Goal: Task Accomplishment & Management: Manage account settings

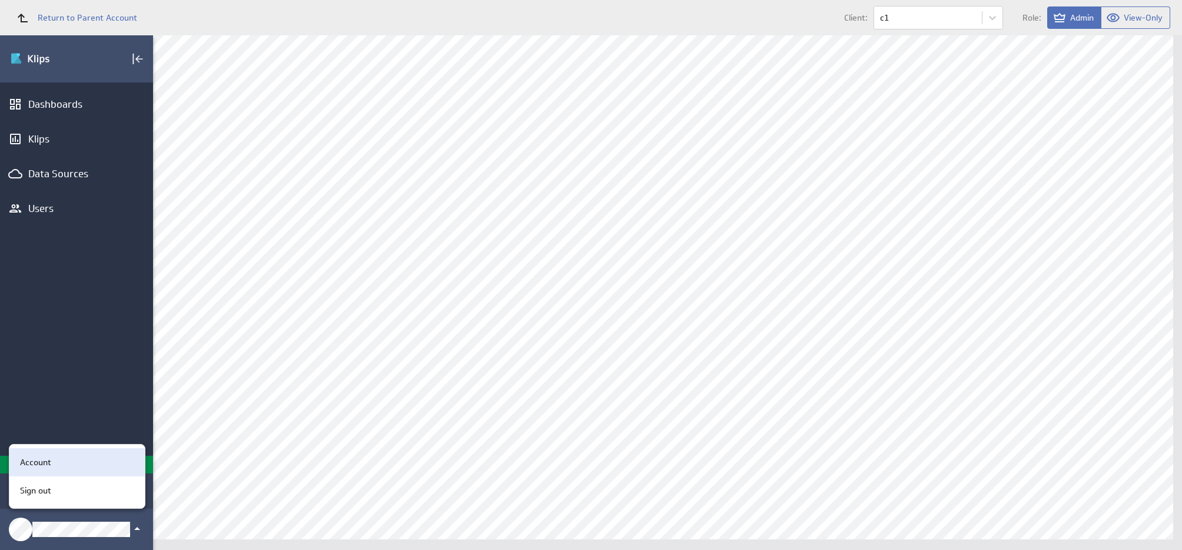
click at [83, 464] on div "Account" at bounding box center [75, 462] width 120 height 12
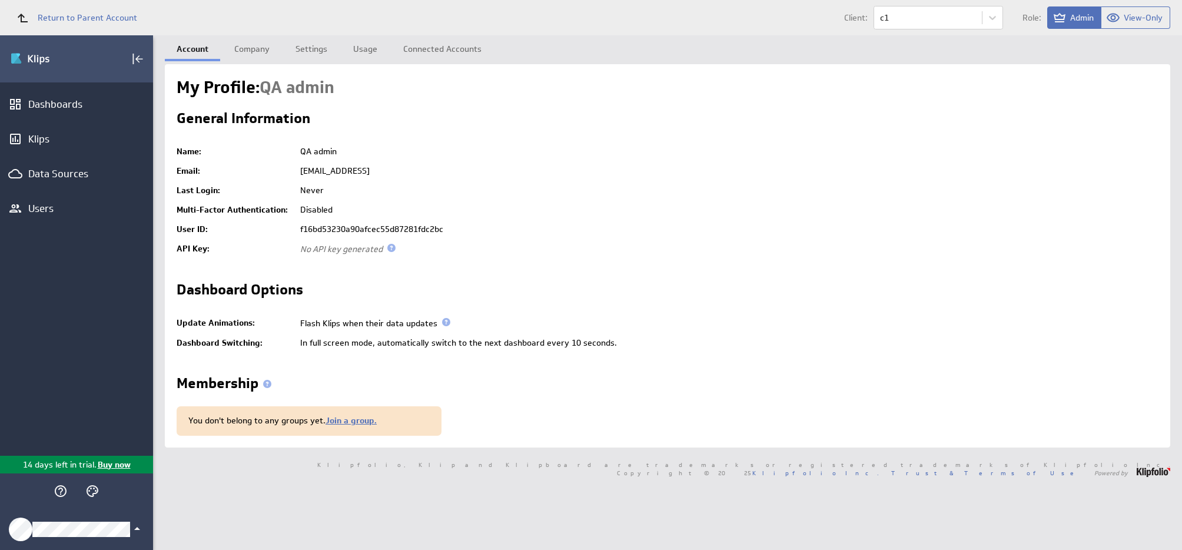
click at [97, 521] on div "Klipfolio Account" at bounding box center [76, 529] width 153 height 41
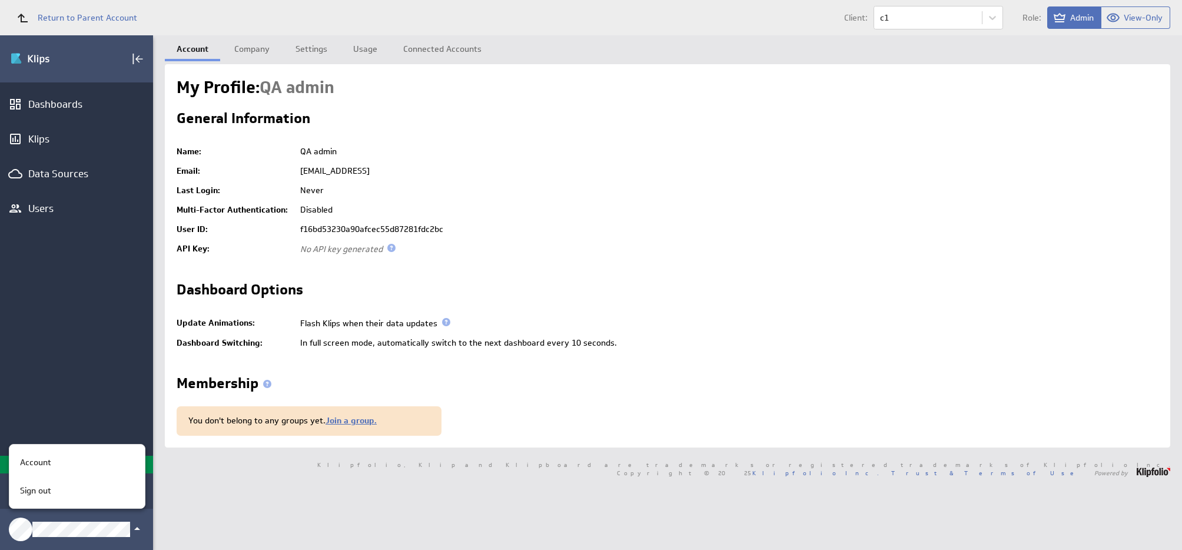
click at [100, 380] on div at bounding box center [591, 275] width 1182 height 550
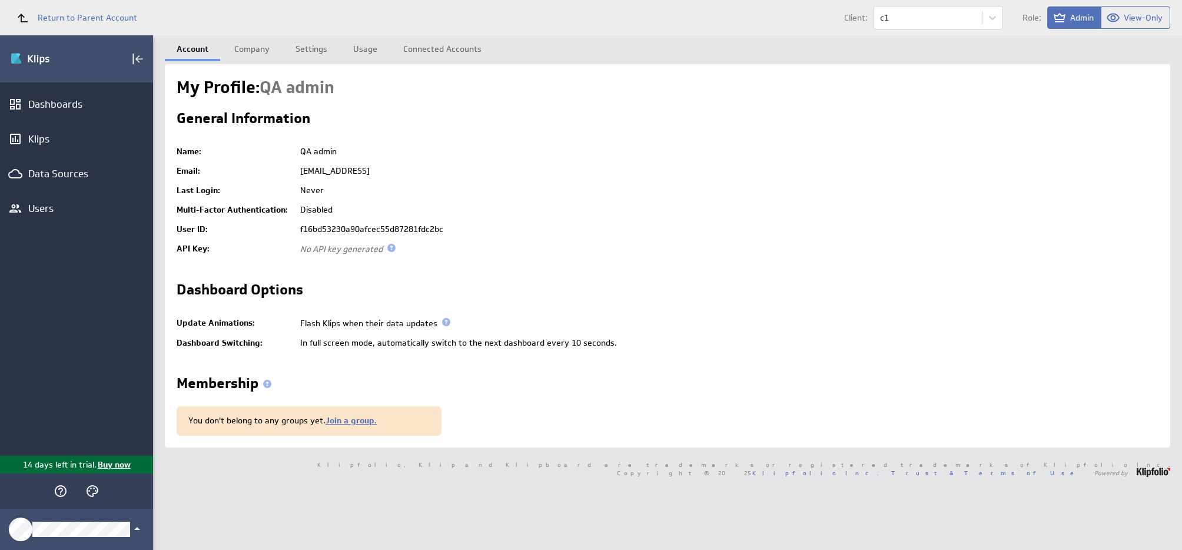
click at [122, 464] on p "Buy now" at bounding box center [114, 465] width 34 height 12
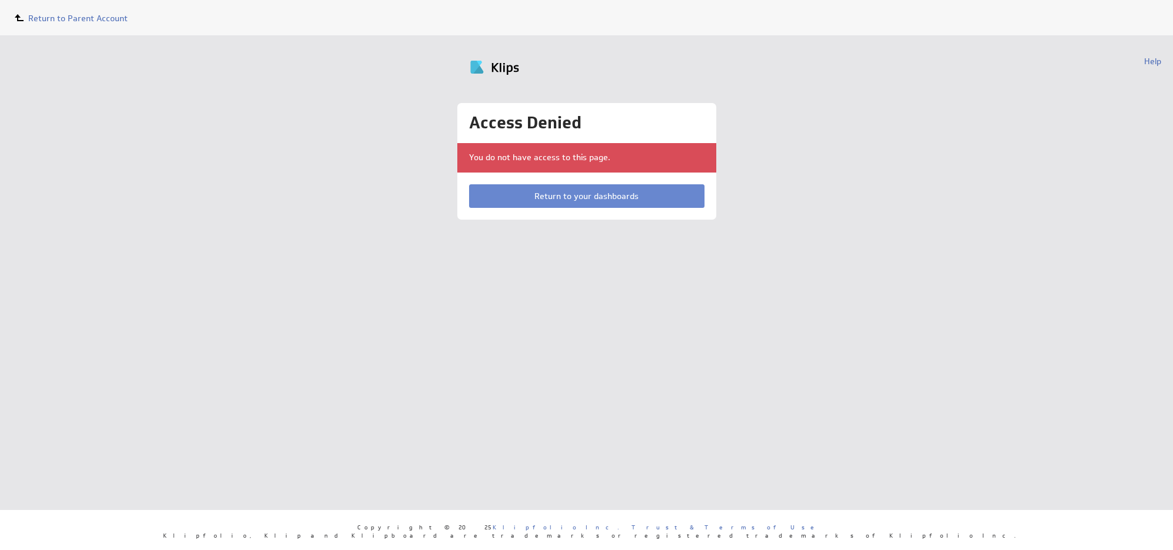
click at [536, 192] on link "Return to your dashboards" at bounding box center [587, 196] width 236 height 24
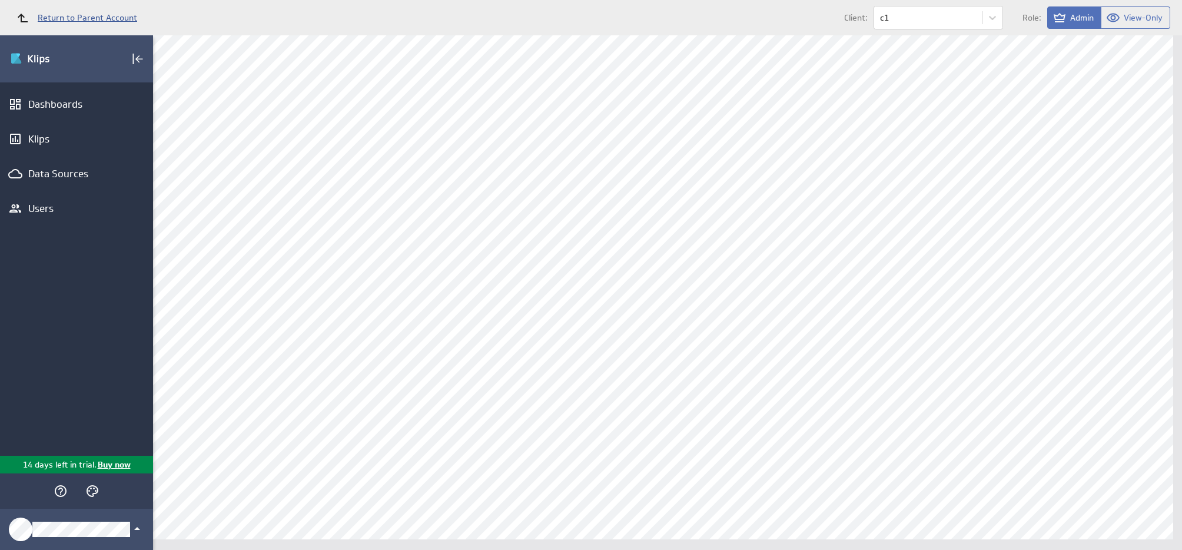
click at [84, 18] on span "Return to Parent Account" at bounding box center [88, 18] width 100 height 8
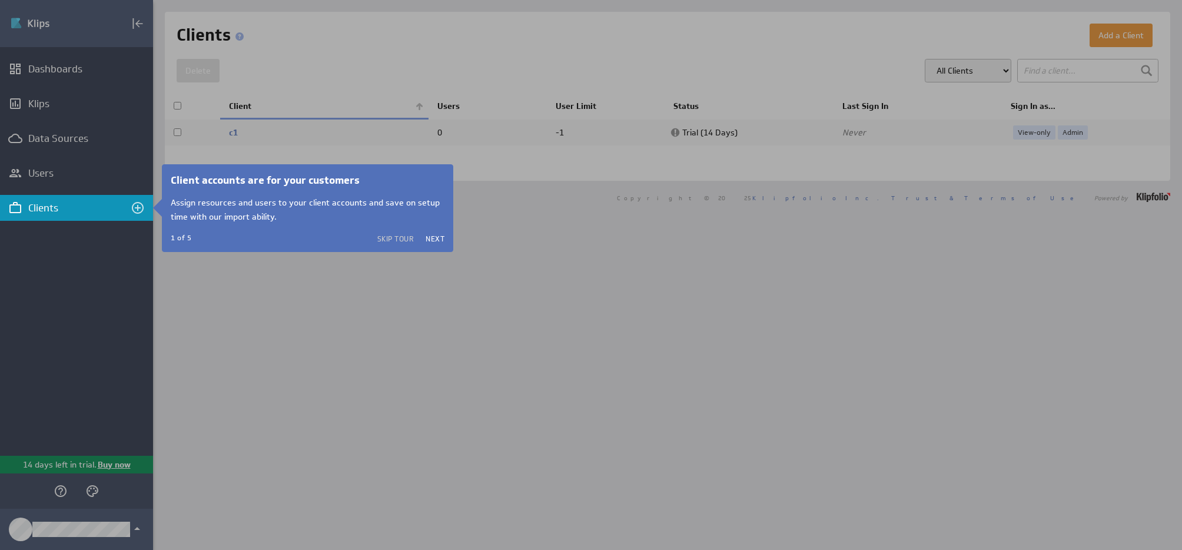
click at [376, 329] on div at bounding box center [667, 275] width 1029 height 550
drag, startPoint x: 397, startPoint y: 236, endPoint x: 394, endPoint y: 254, distance: 18.6
click at [397, 236] on button "Skip Tour" at bounding box center [395, 238] width 37 height 9
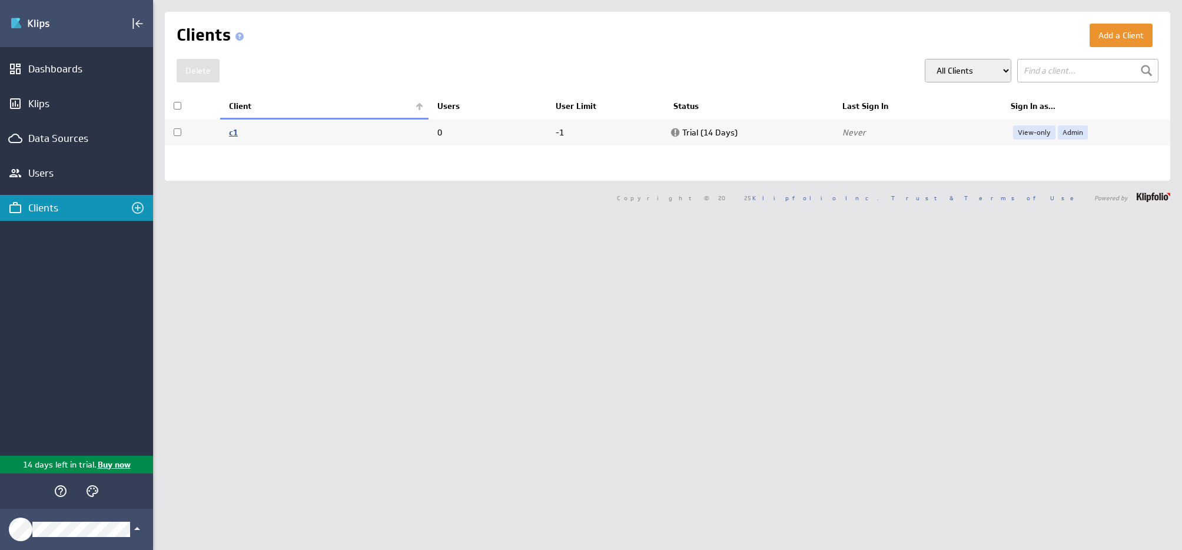
click at [231, 132] on link "c1" at bounding box center [233, 132] width 9 height 11
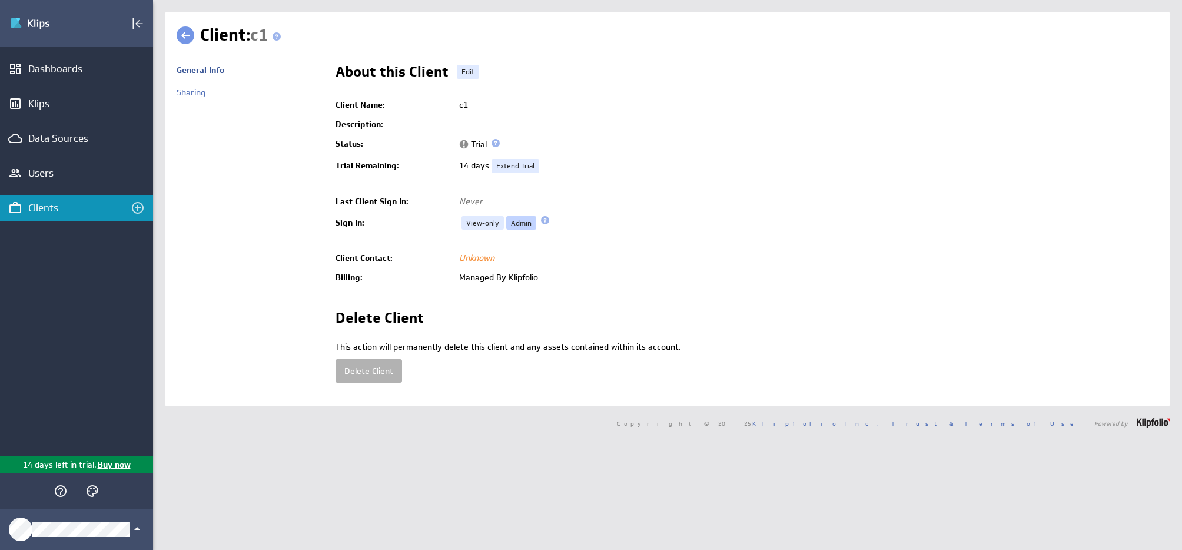
click at [518, 225] on link "Admin" at bounding box center [521, 223] width 30 height 14
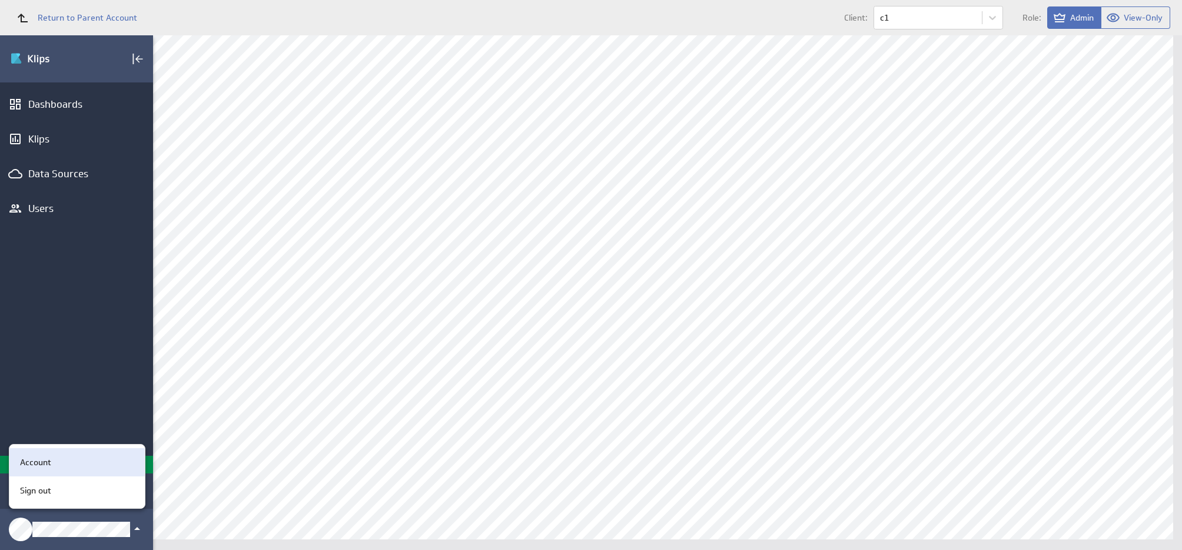
click at [71, 465] on div "Account" at bounding box center [75, 462] width 120 height 12
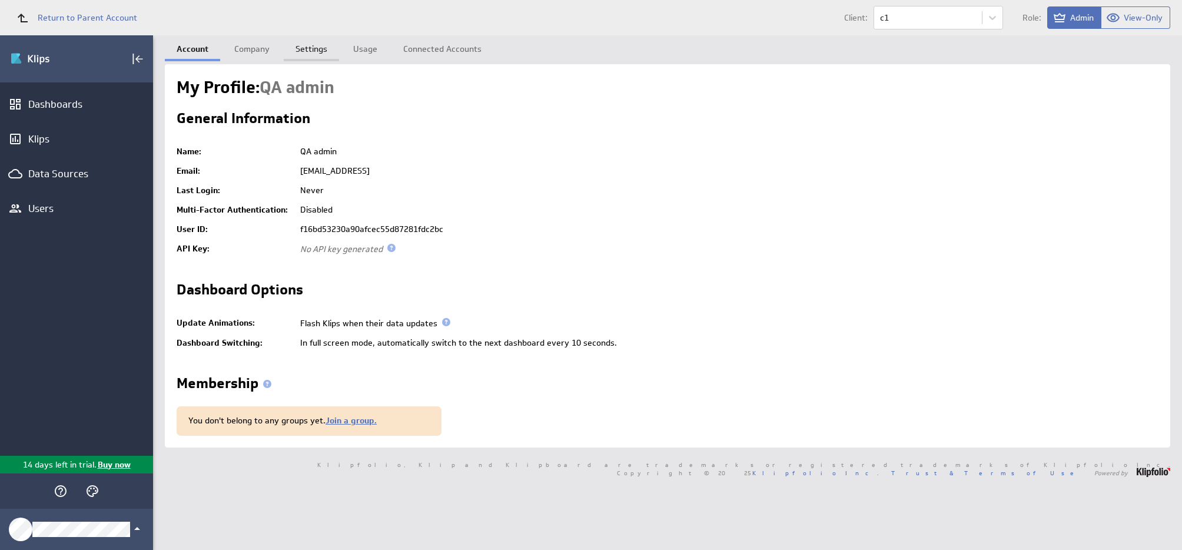
click at [302, 50] on link "Settings" at bounding box center [311, 47] width 55 height 24
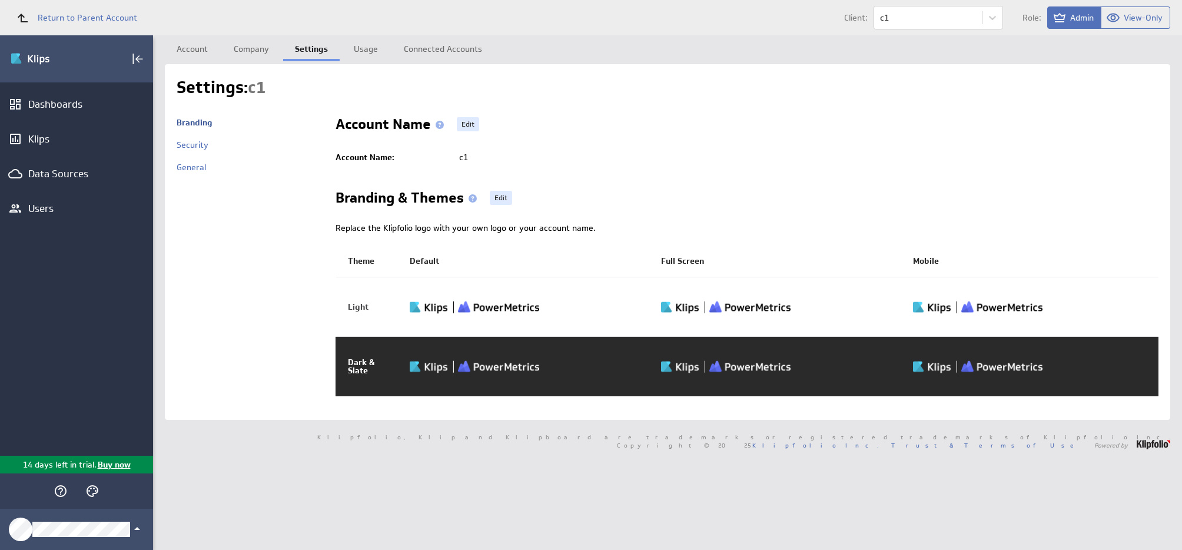
drag, startPoint x: 195, startPoint y: 168, endPoint x: 243, endPoint y: 200, distance: 56.8
click at [195, 168] on link "General" at bounding box center [191, 167] width 29 height 11
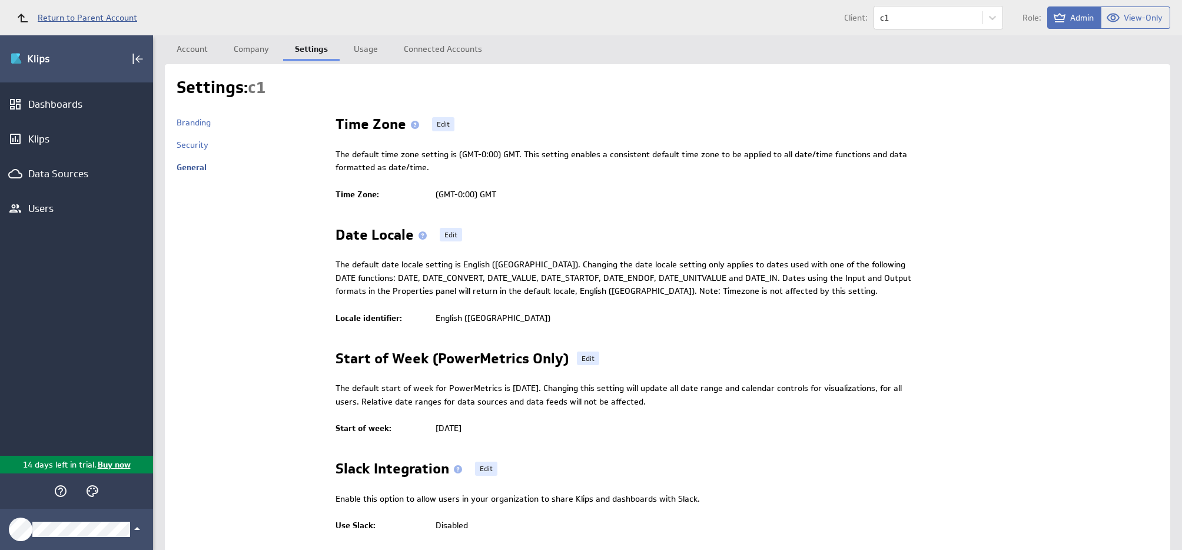
click at [78, 18] on span "Return to Parent Account" at bounding box center [88, 18] width 100 height 8
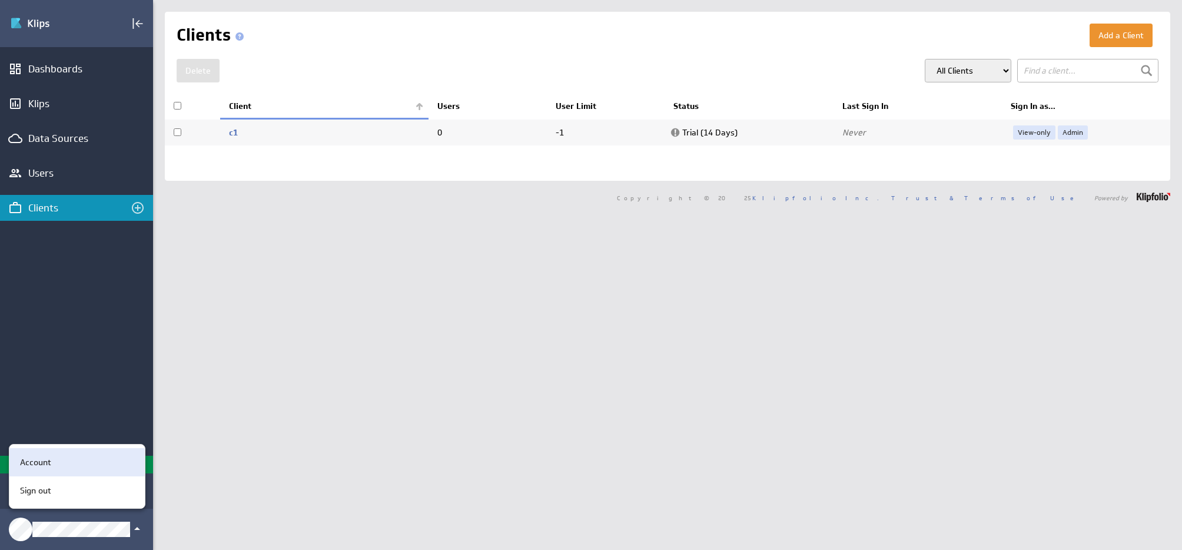
click at [69, 459] on div "Account" at bounding box center [75, 462] width 120 height 12
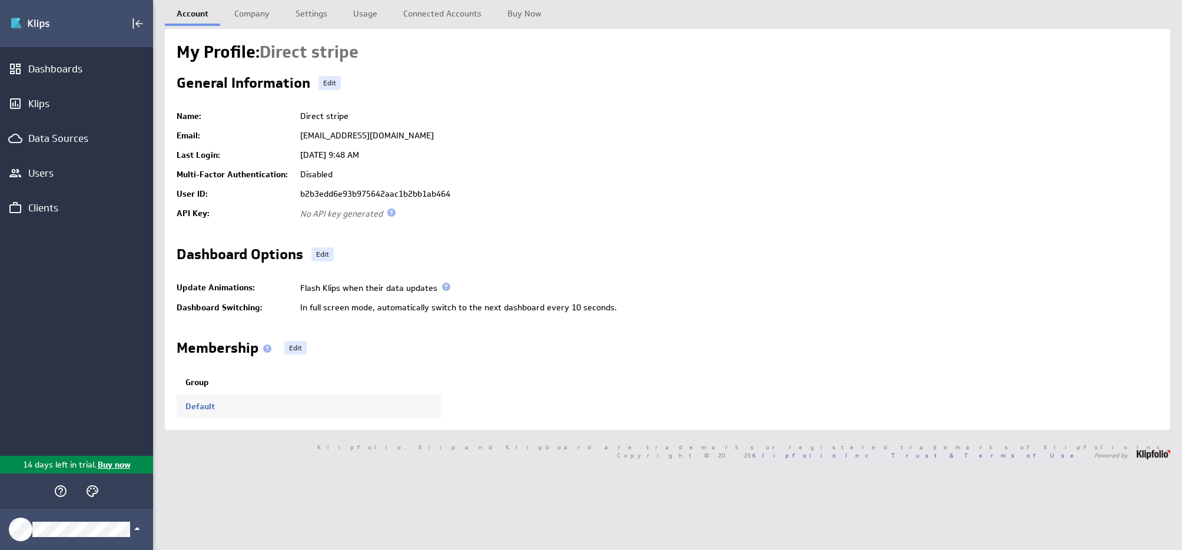
drag, startPoint x: 442, startPoint y: 135, endPoint x: 301, endPoint y: 136, distance: 141.3
click at [300, 135] on td "[EMAIL_ADDRESS][DOMAIN_NAME]" at bounding box center [726, 135] width 864 height 19
copy td "[EMAIL_ADDRESS][DOMAIN_NAME]"
click at [602, 108] on td "Direct stripe" at bounding box center [726, 116] width 864 height 19
click at [466, 185] on td "b2b3edd6e93b975642aac1b2bb1ab464" at bounding box center [726, 193] width 864 height 19
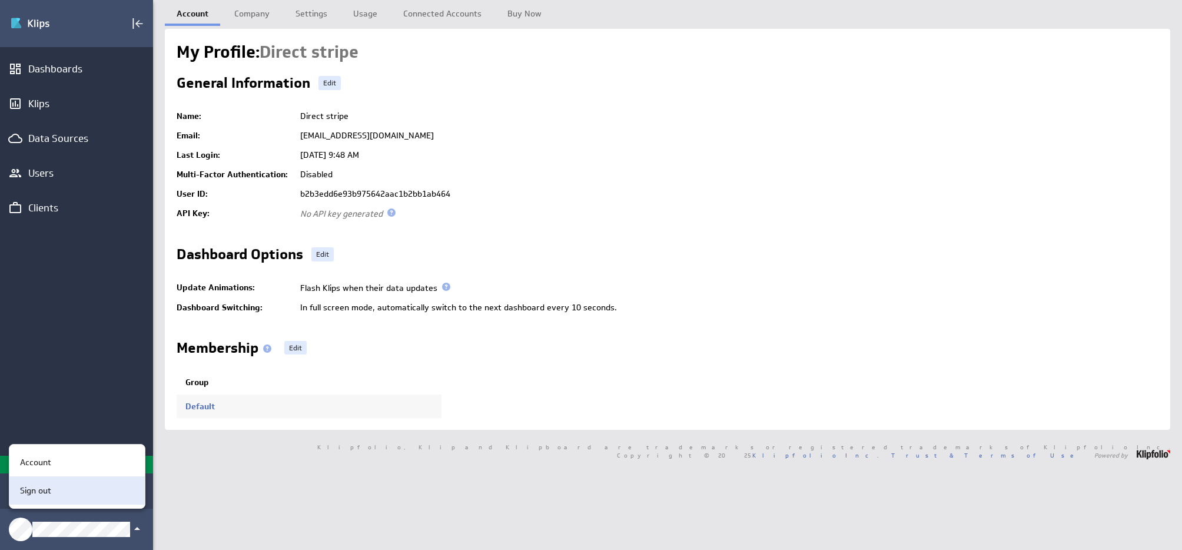
click at [61, 493] on div "Sign out" at bounding box center [75, 491] width 120 height 12
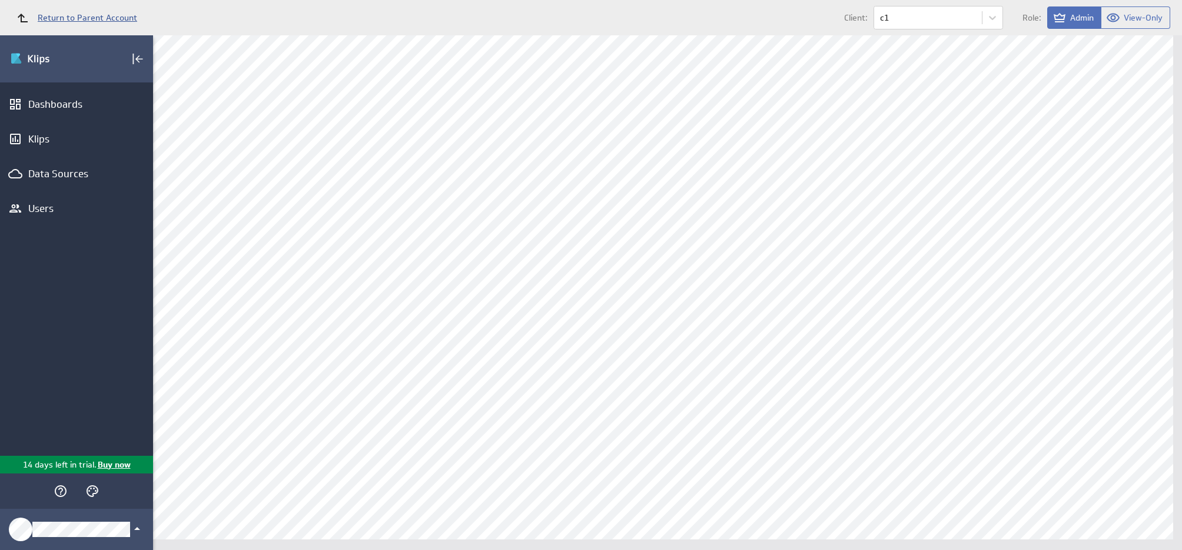
click at [74, 17] on span "Return to Parent Account" at bounding box center [88, 18] width 100 height 8
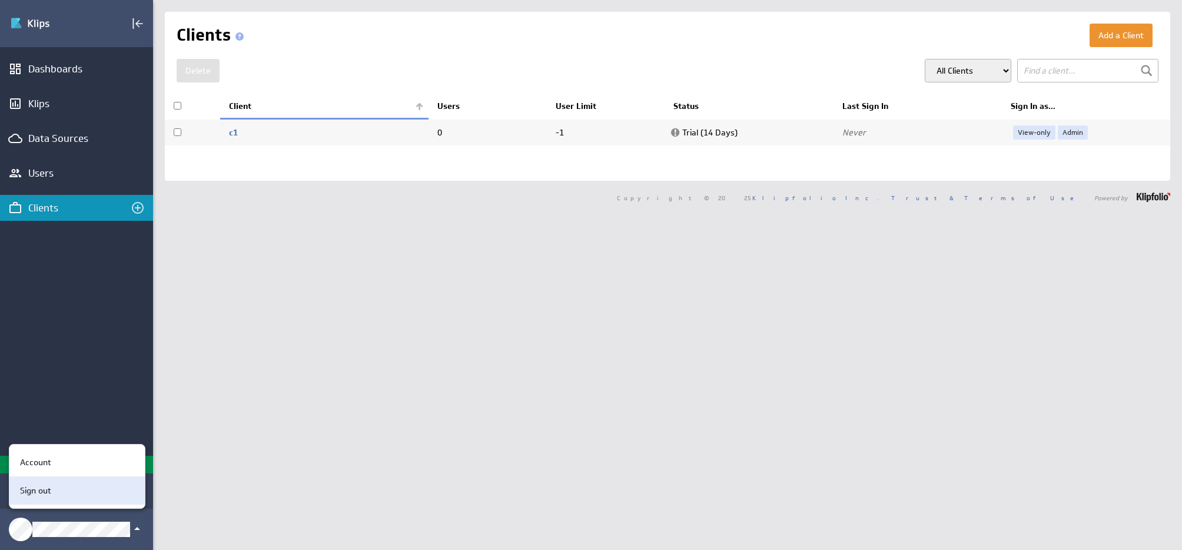
click at [56, 495] on div "Sign out" at bounding box center [75, 491] width 120 height 12
